Goal: Task Accomplishment & Management: Manage account settings

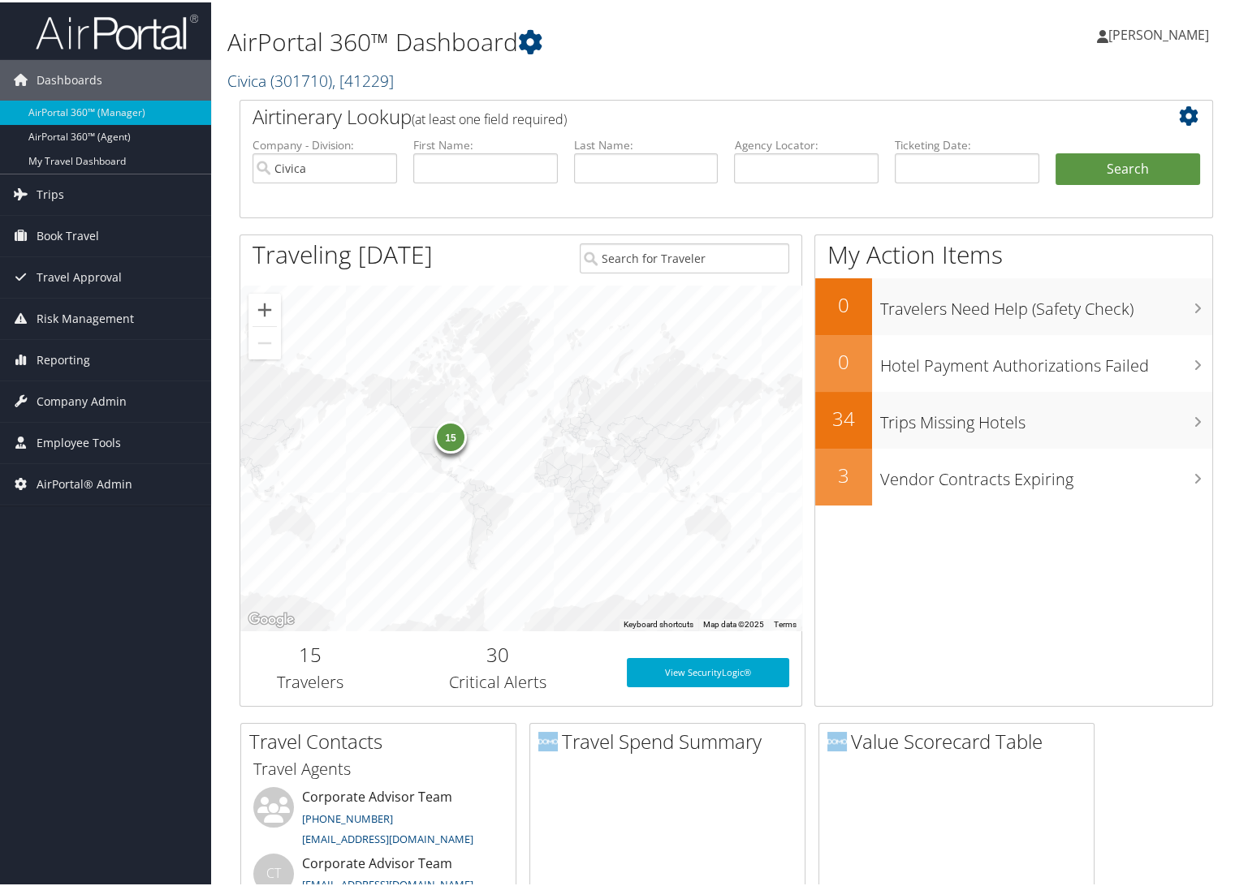
click at [275, 79] on span "( 301710 )" at bounding box center [301, 78] width 62 height 22
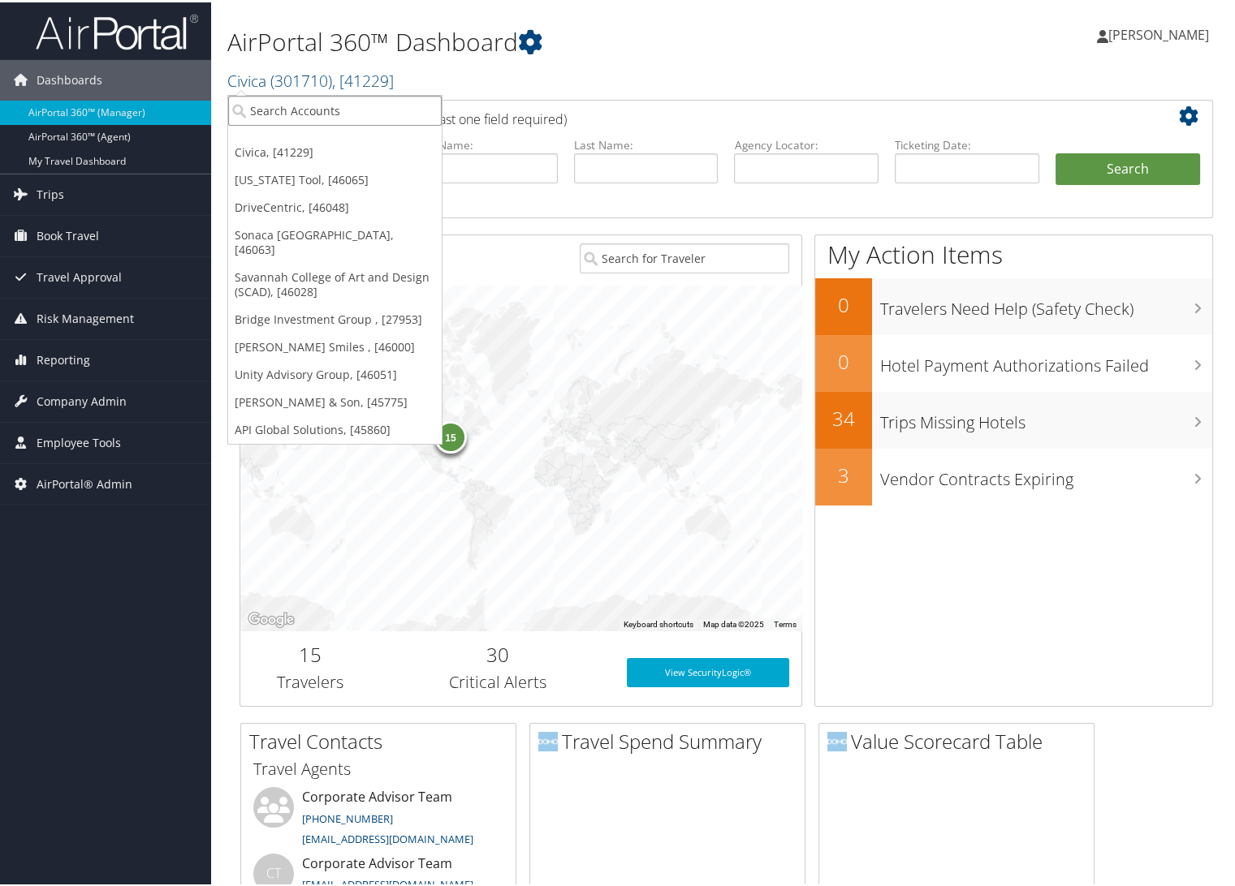
click at [288, 111] on input "search" at bounding box center [334, 108] width 213 height 30
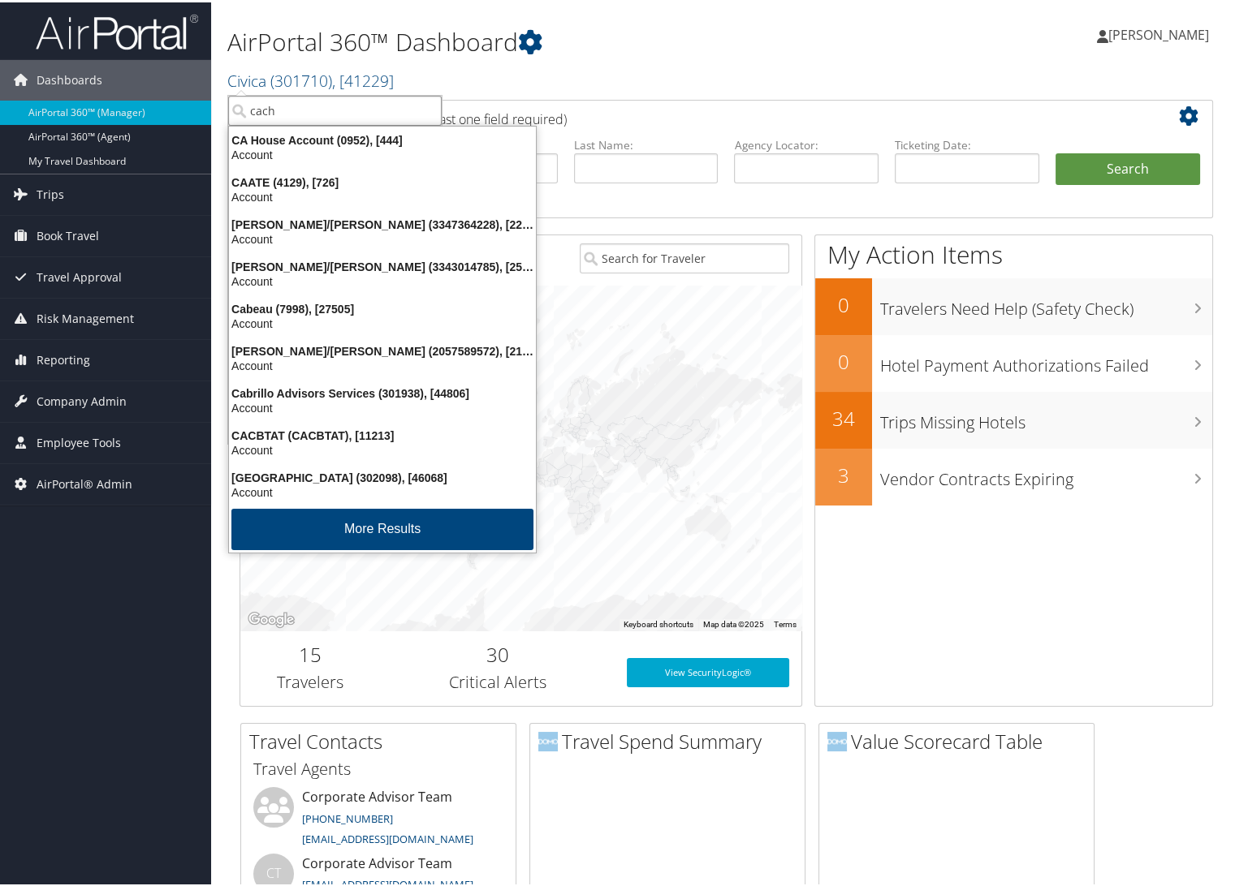
type input "cache"
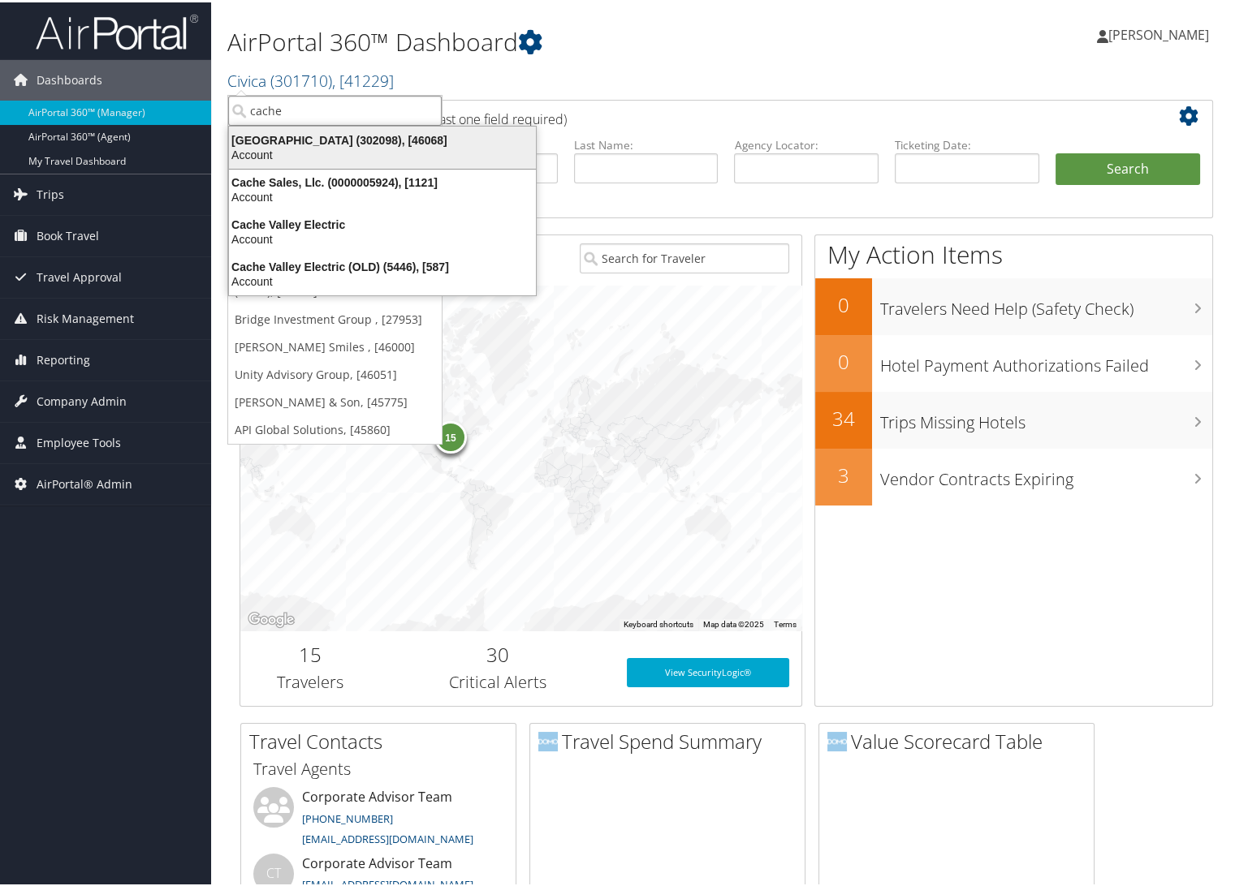
click at [292, 138] on div "Cache Creek Casino Resort (302098), [46068]" at bounding box center [382, 138] width 326 height 15
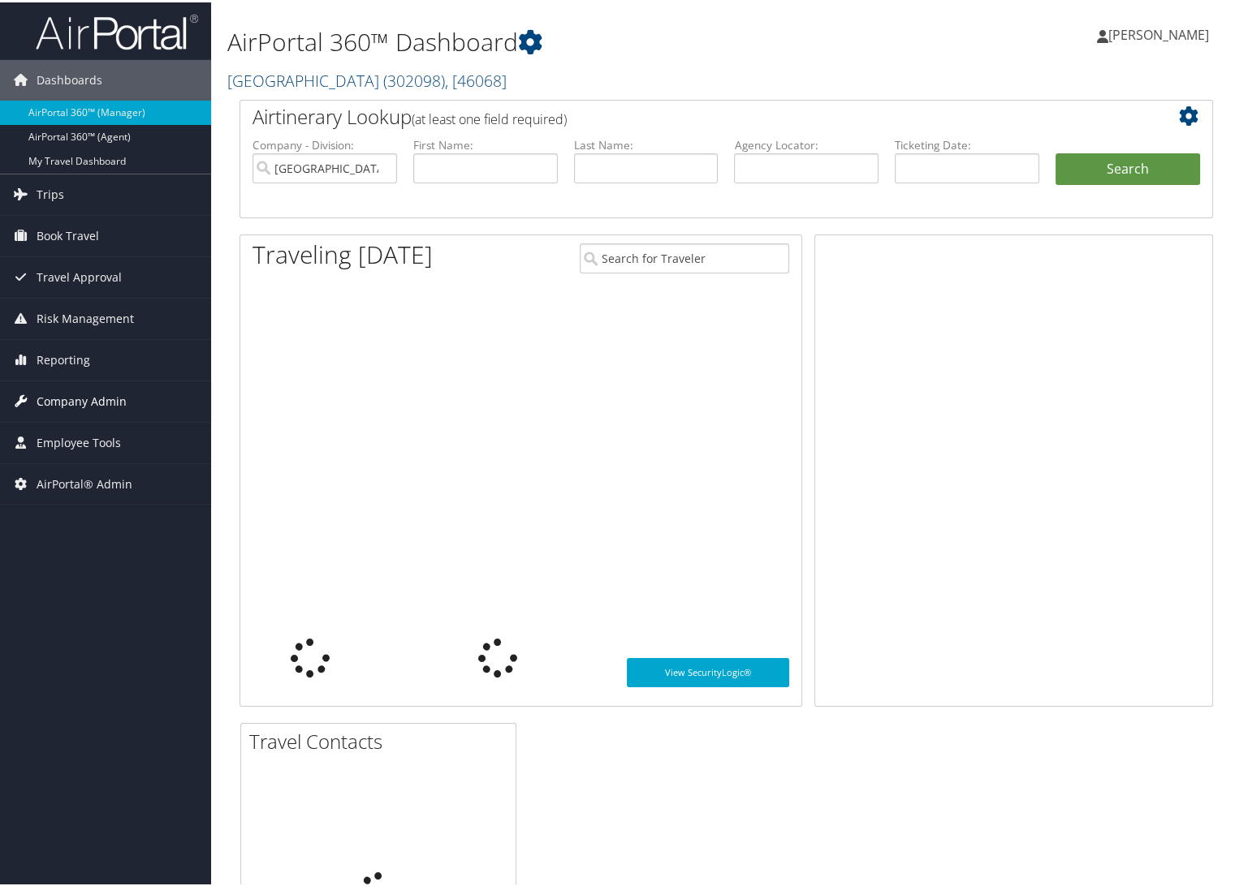
click at [78, 397] on span "Company Admin" at bounding box center [82, 399] width 90 height 41
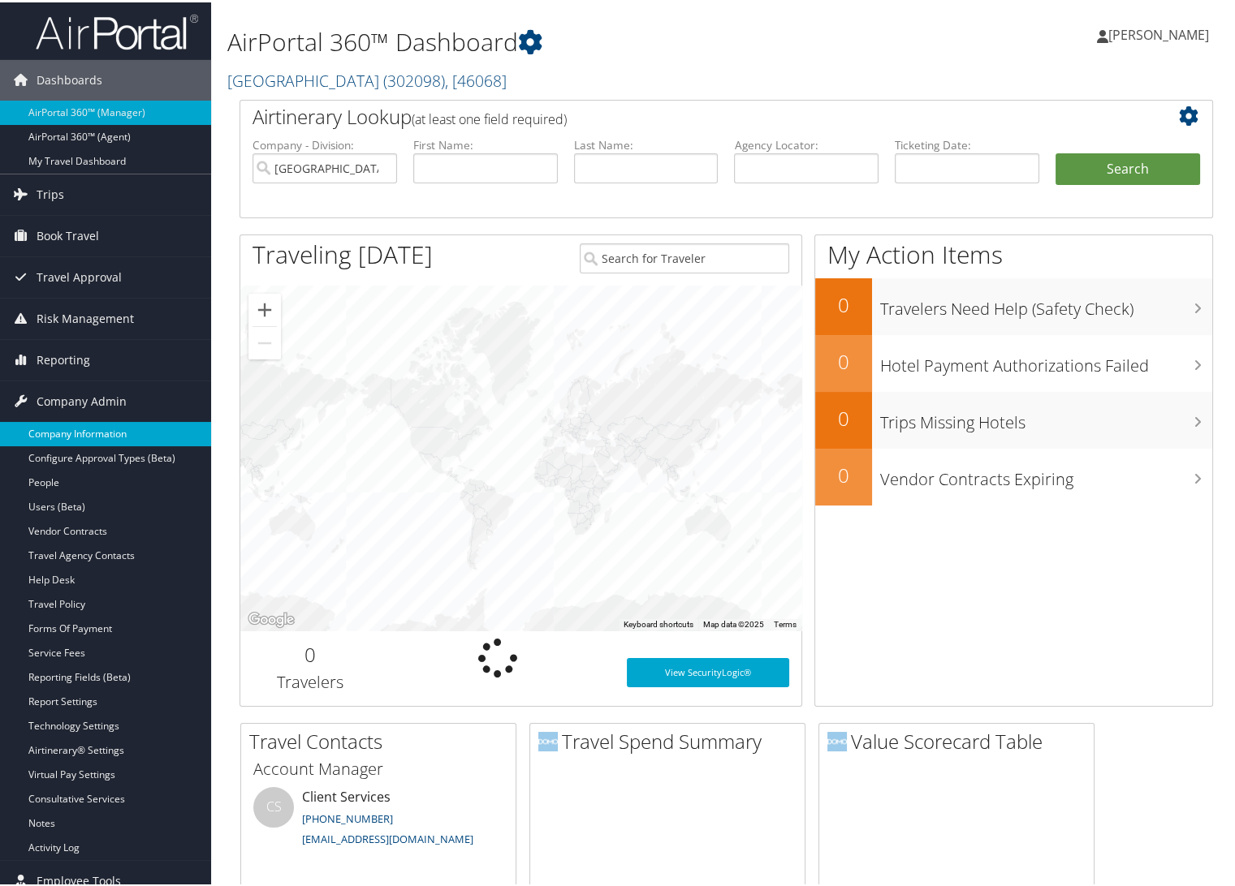
click at [91, 429] on link "Company Information" at bounding box center [105, 432] width 211 height 24
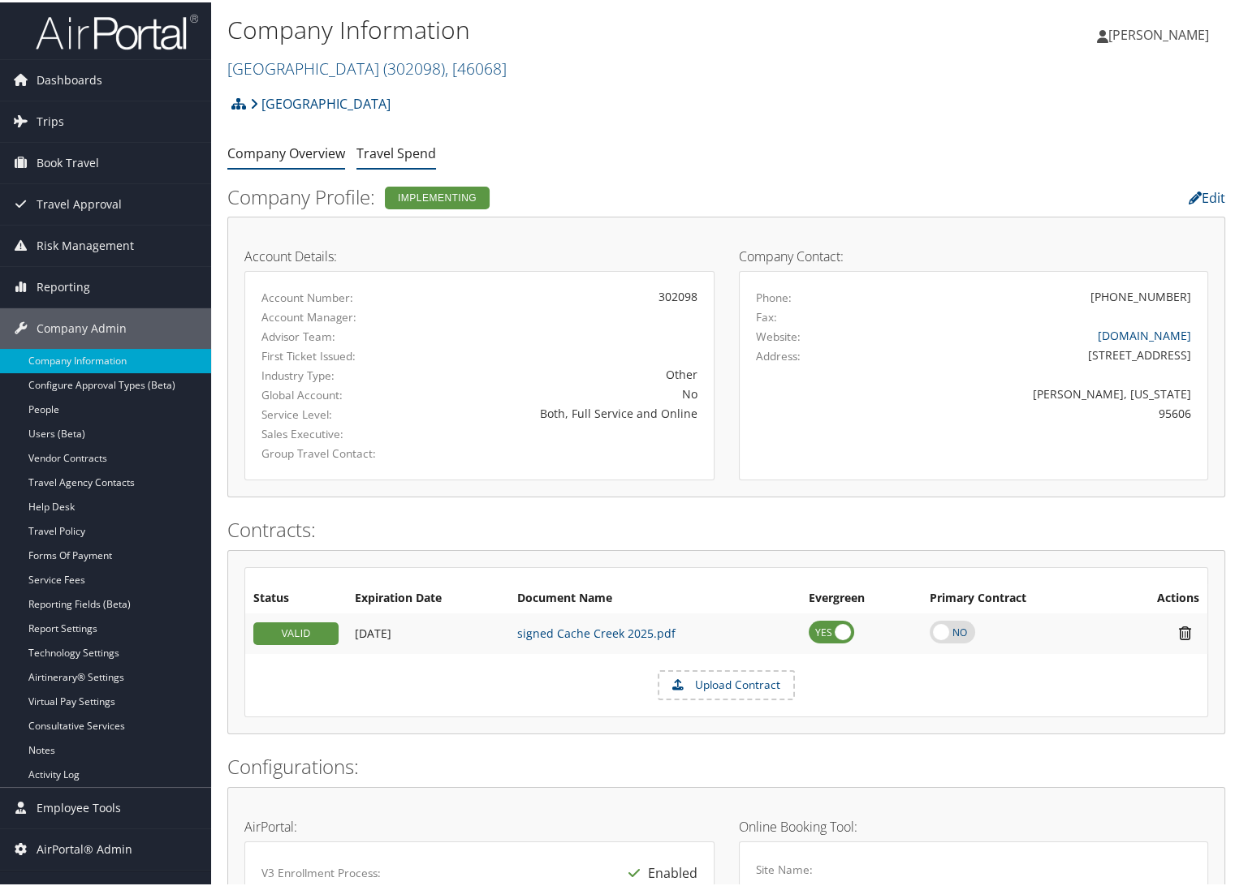
click at [402, 150] on link "Travel Spend" at bounding box center [396, 151] width 80 height 18
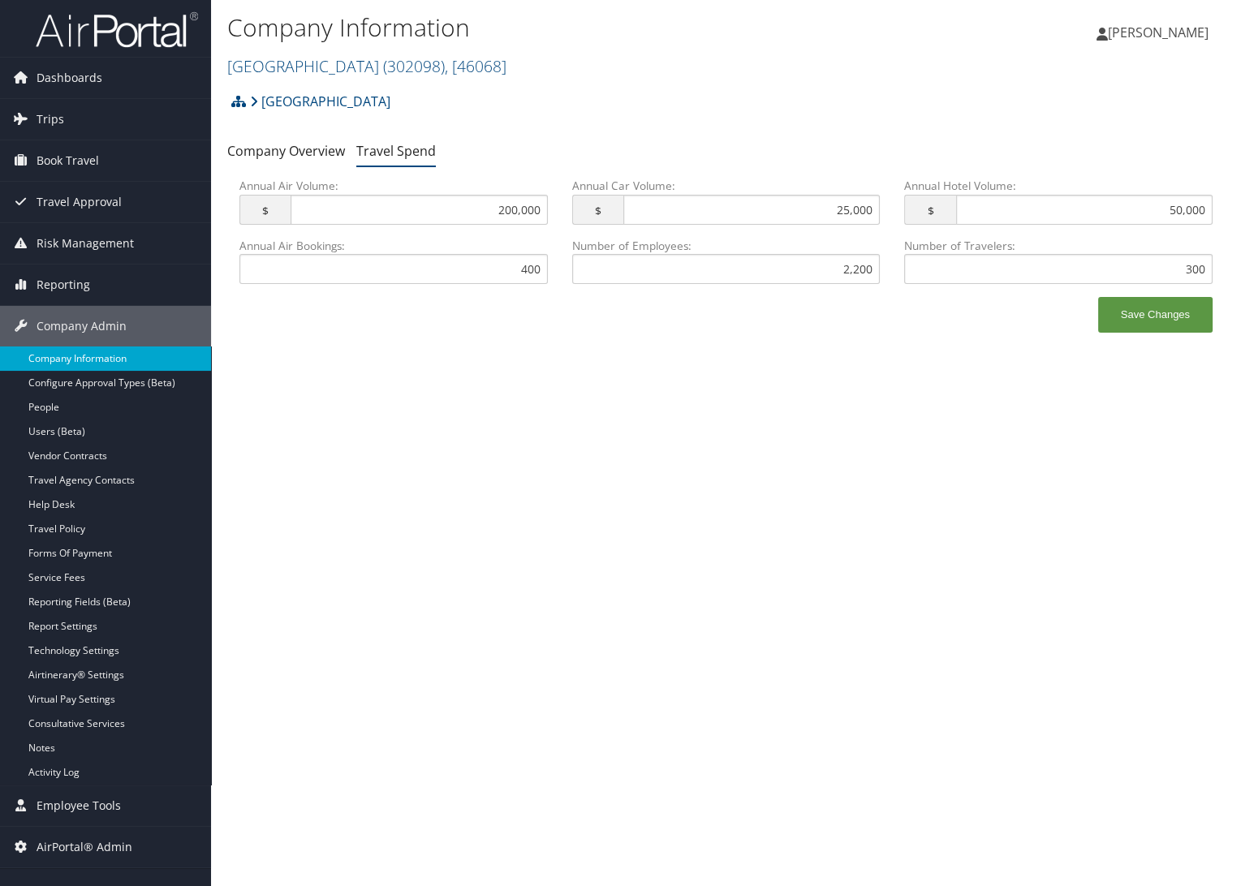
click at [98, 358] on link "Company Information" at bounding box center [105, 359] width 211 height 24
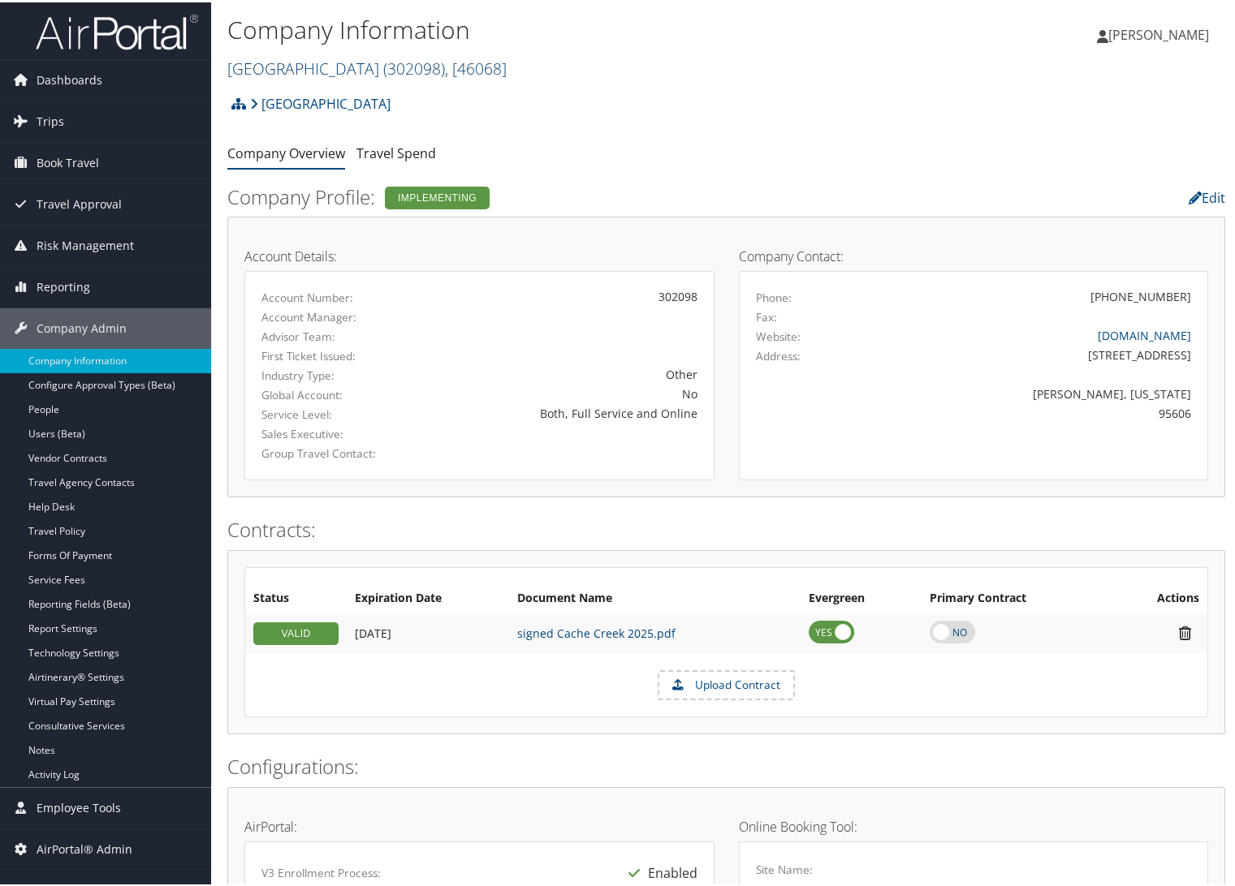
click at [305, 71] on link "[GEOGRAPHIC_DATA] ( 302098 ) , [ 46068 ]" at bounding box center [366, 66] width 279 height 22
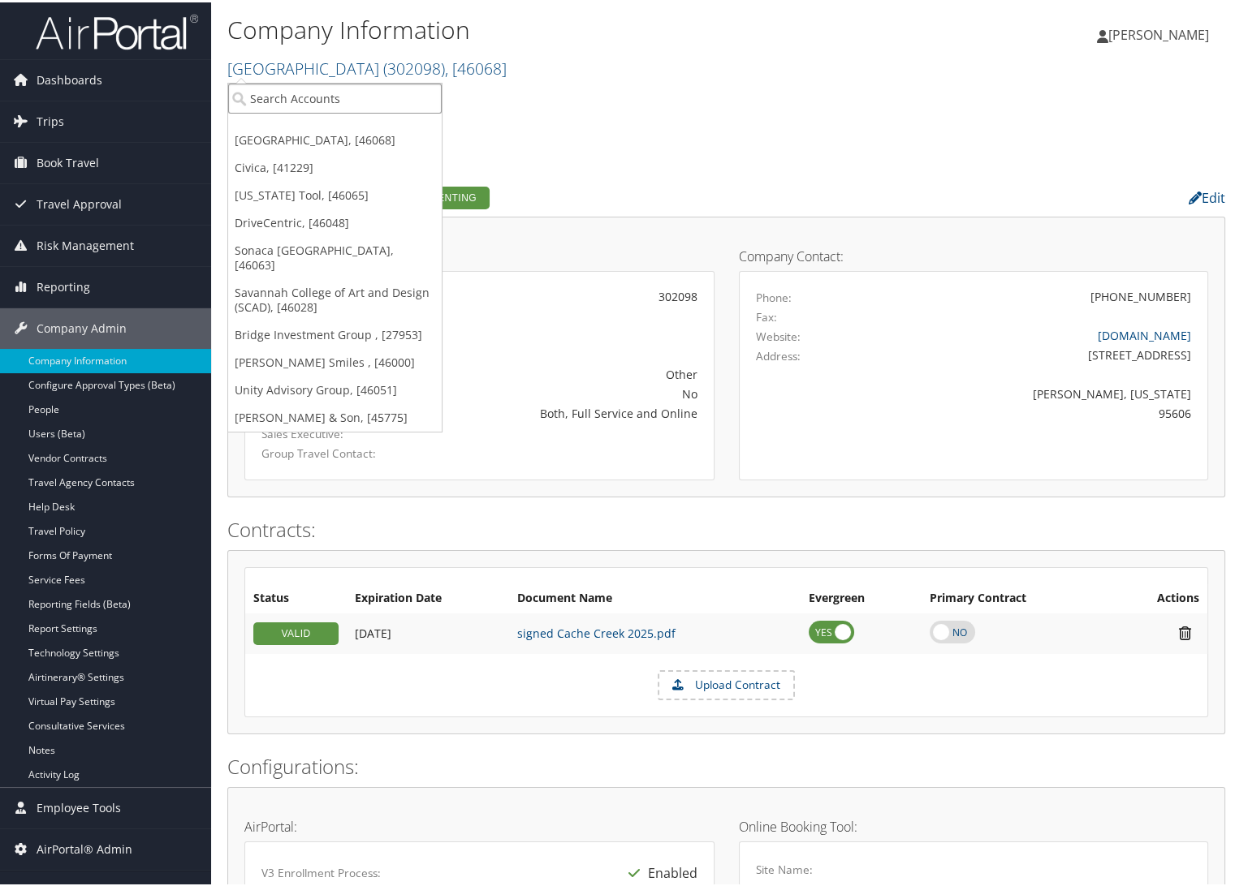
click at [305, 85] on input "search" at bounding box center [334, 96] width 213 height 30
type input "a"
type input "air missile"
click at [421, 97] on input "air missile" at bounding box center [334, 96] width 213 height 30
click at [507, 105] on div "[GEOGRAPHIC_DATA] Account Structure [GEOGRAPHIC_DATA] (302098) IMPLEMENTING Cre…" at bounding box center [726, 107] width 998 height 44
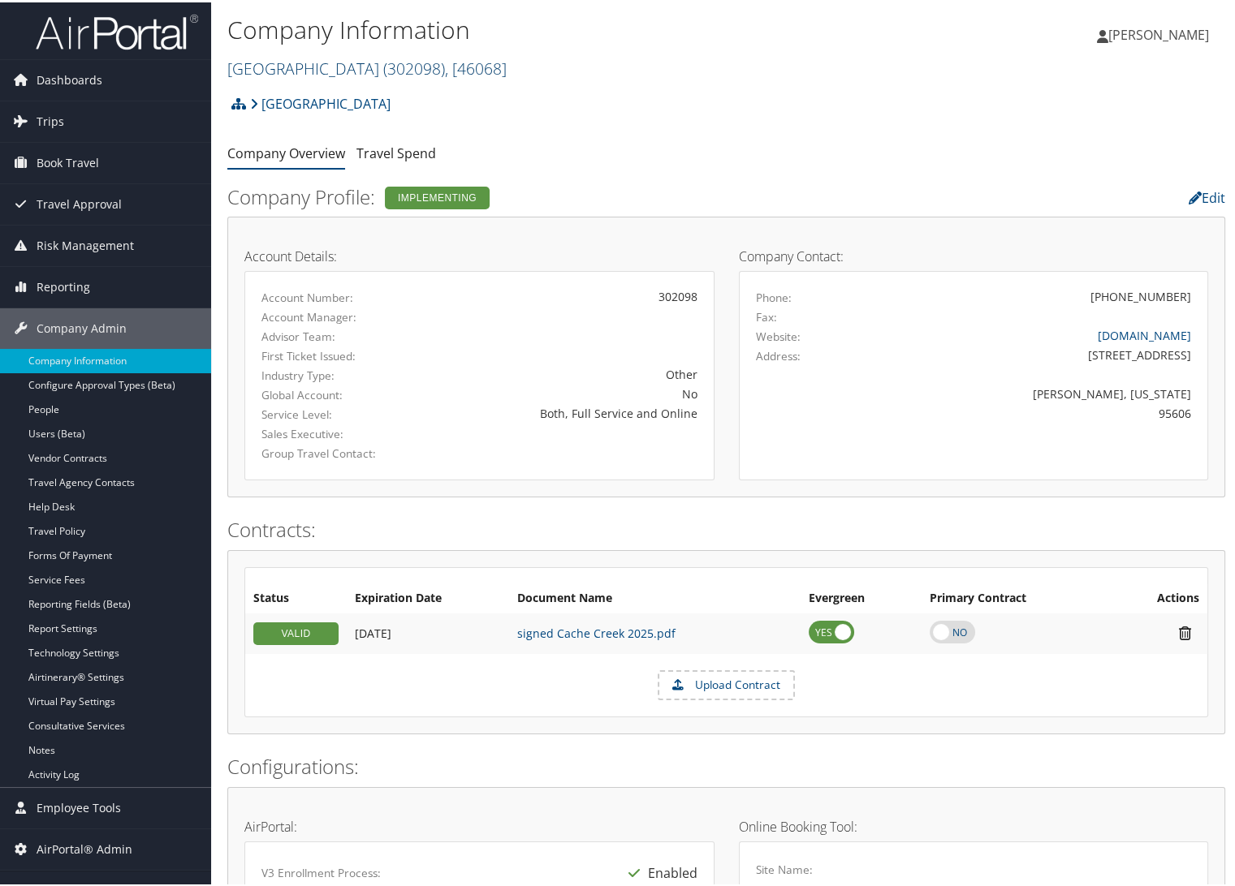
click at [397, 70] on link "[GEOGRAPHIC_DATA] ( 302098 ) , [ 46068 ]" at bounding box center [366, 66] width 279 height 22
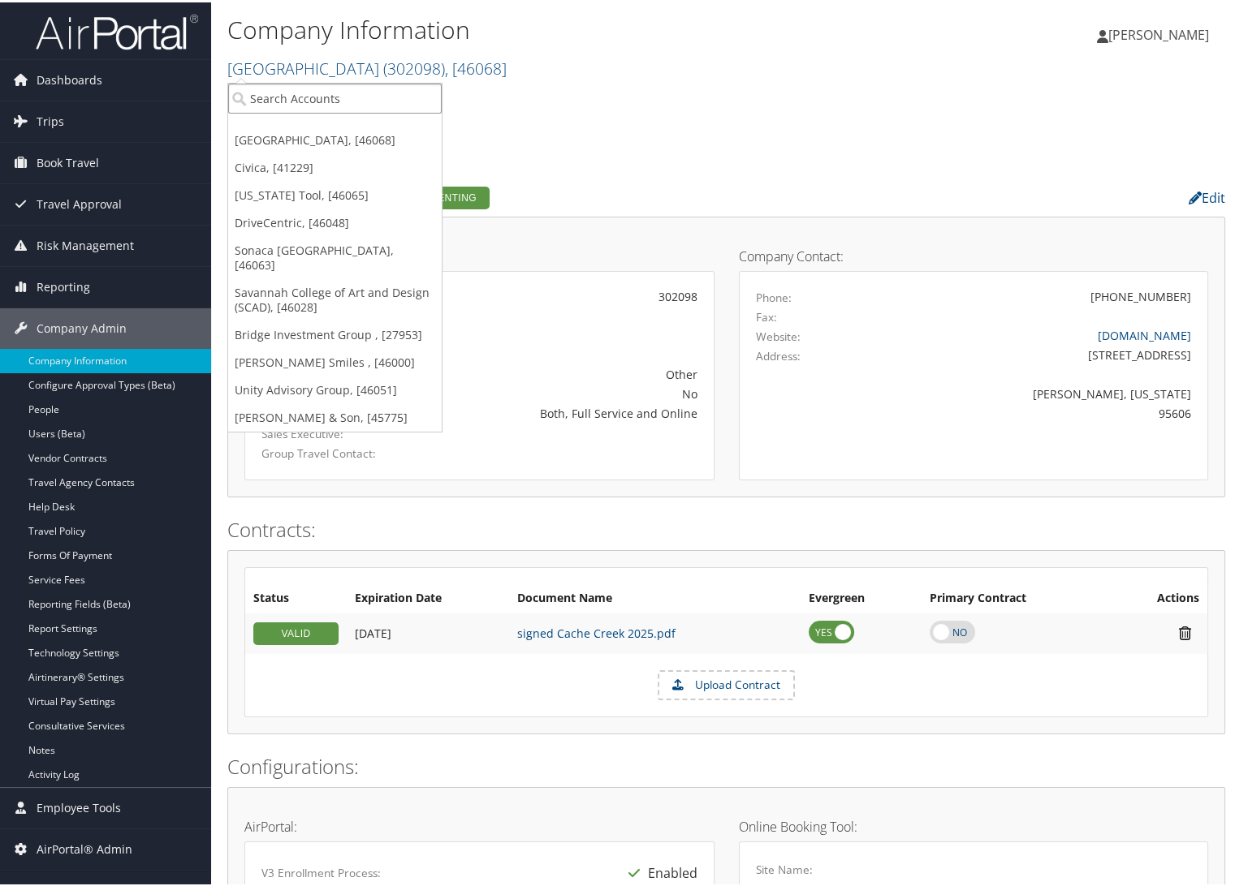
click at [386, 89] on input "search" at bounding box center [334, 96] width 213 height 30
type input "a"
type input "missile"
